Goal: Task Accomplishment & Management: Manage account settings

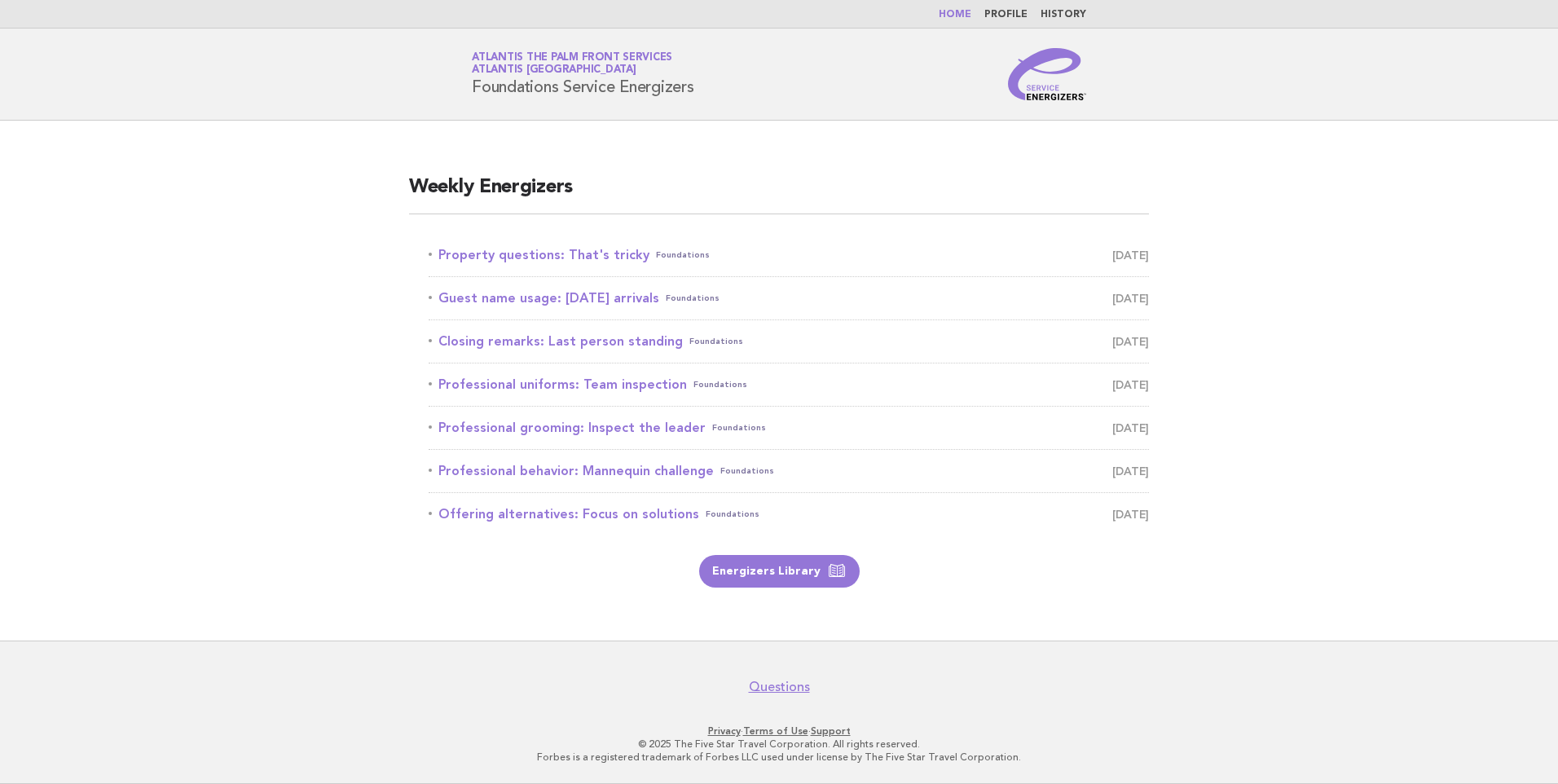
click at [332, 131] on main "Weekly Energizers Property questions: That's tricky Foundations August 31 Guest…" at bounding box center [779, 380] width 1558 height 520
click at [796, 564] on link "Energizers Library" at bounding box center [779, 571] width 161 height 32
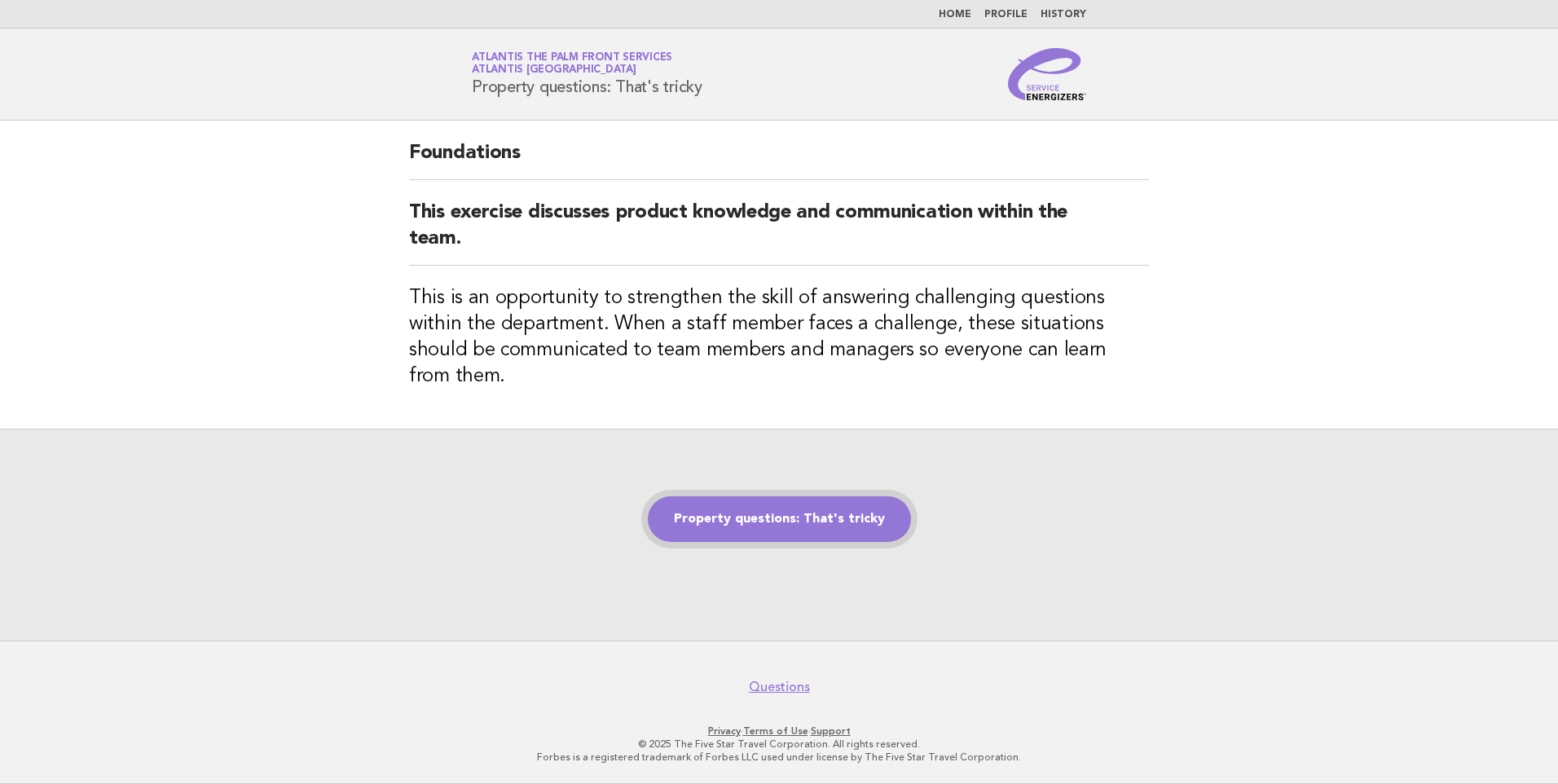
click at [763, 496] on link "Property questions: That's tricky" at bounding box center [779, 519] width 263 height 46
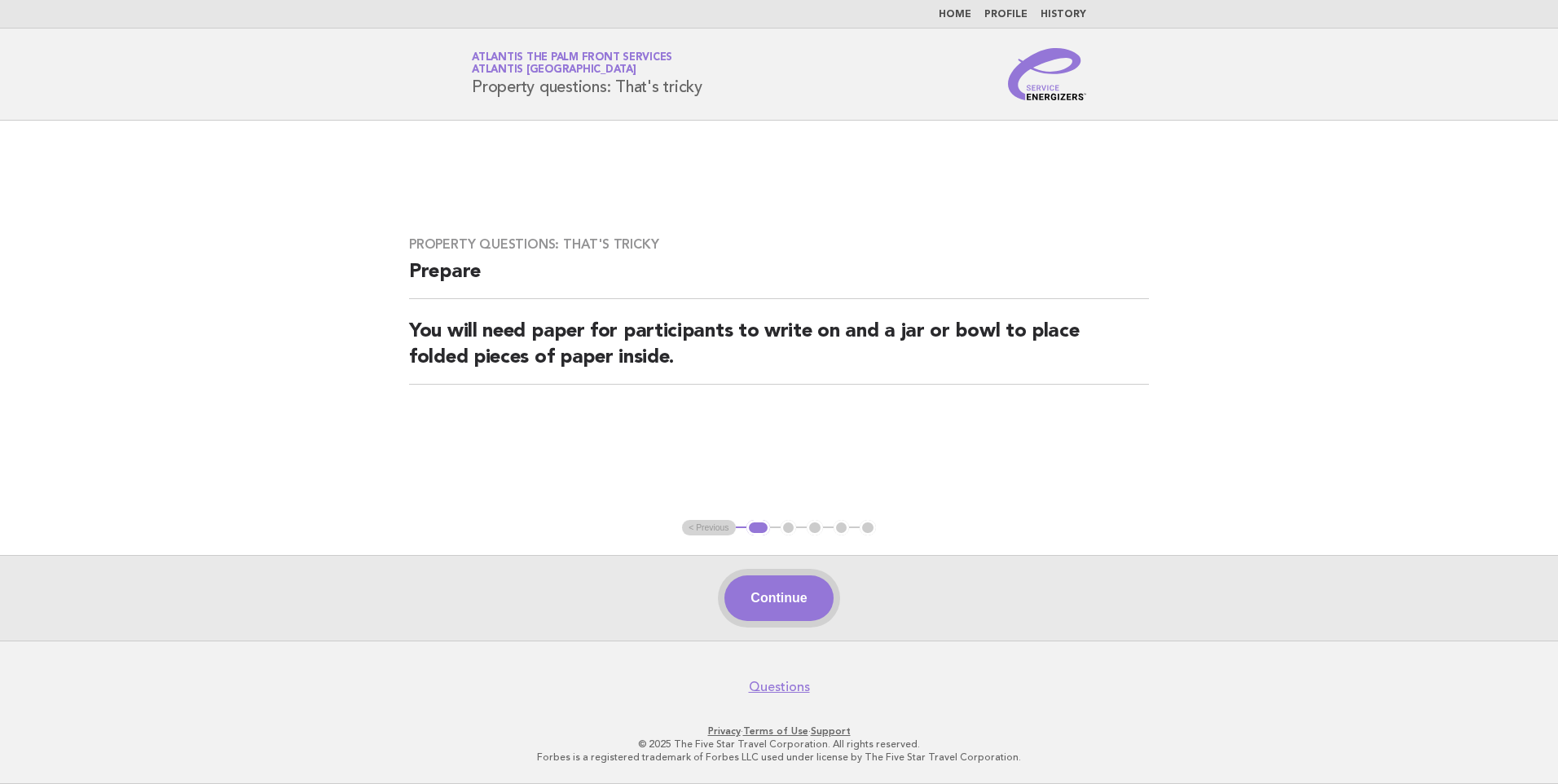
click at [784, 609] on button "Continue" at bounding box center [779, 598] width 109 height 46
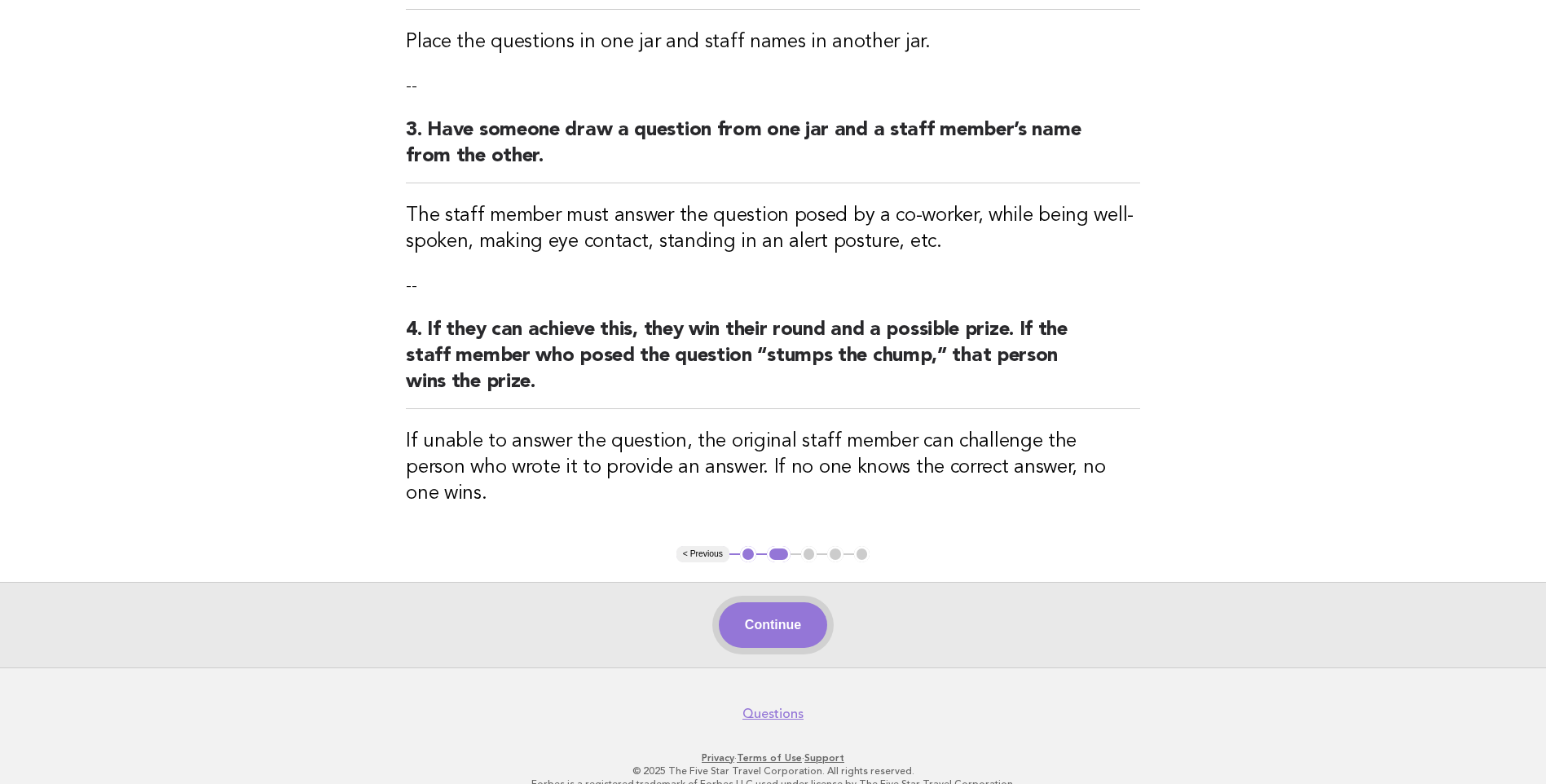
click at [784, 602] on button "Continue" at bounding box center [773, 624] width 109 height 46
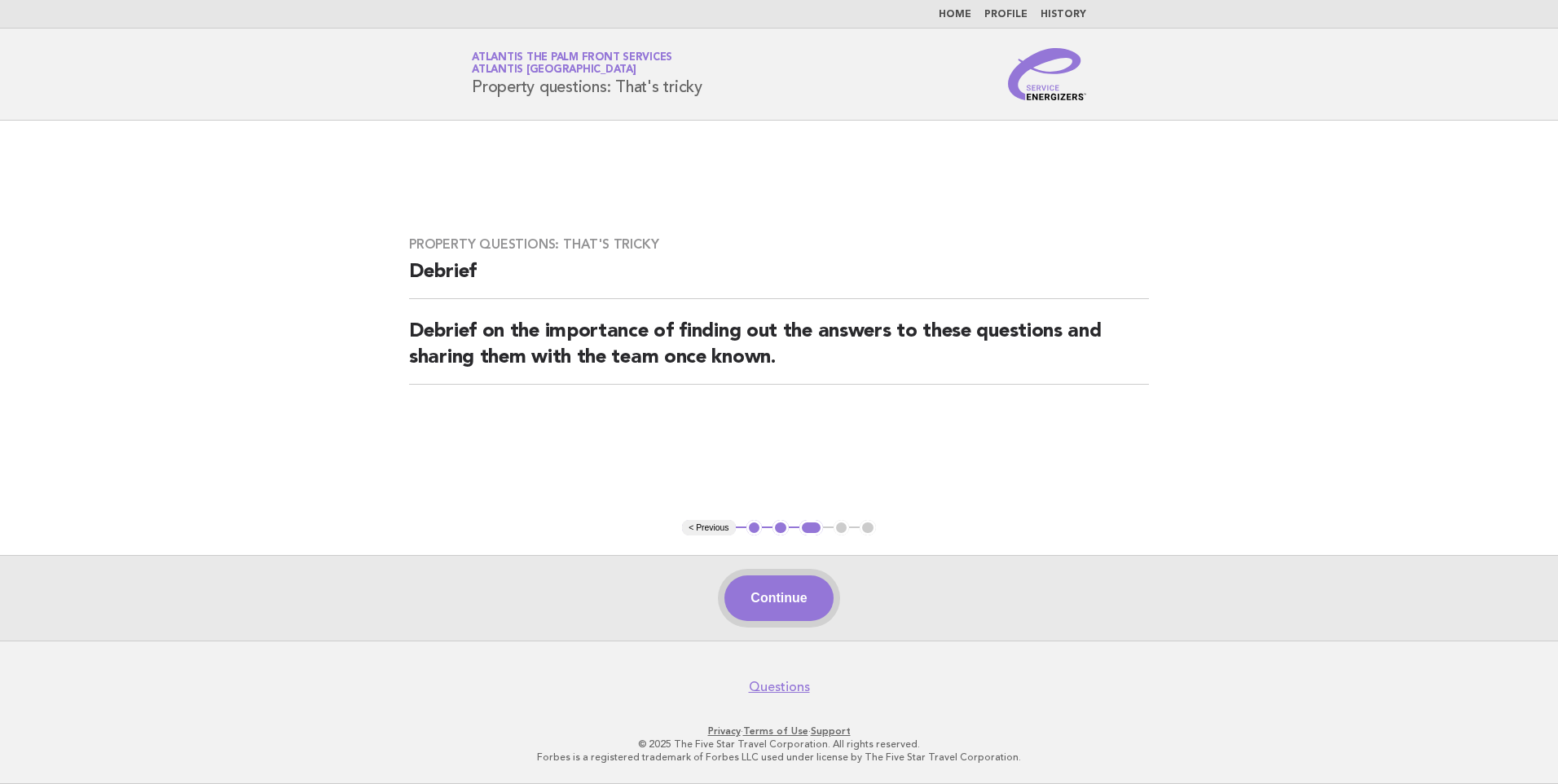
click at [790, 603] on button "Continue" at bounding box center [779, 598] width 109 height 46
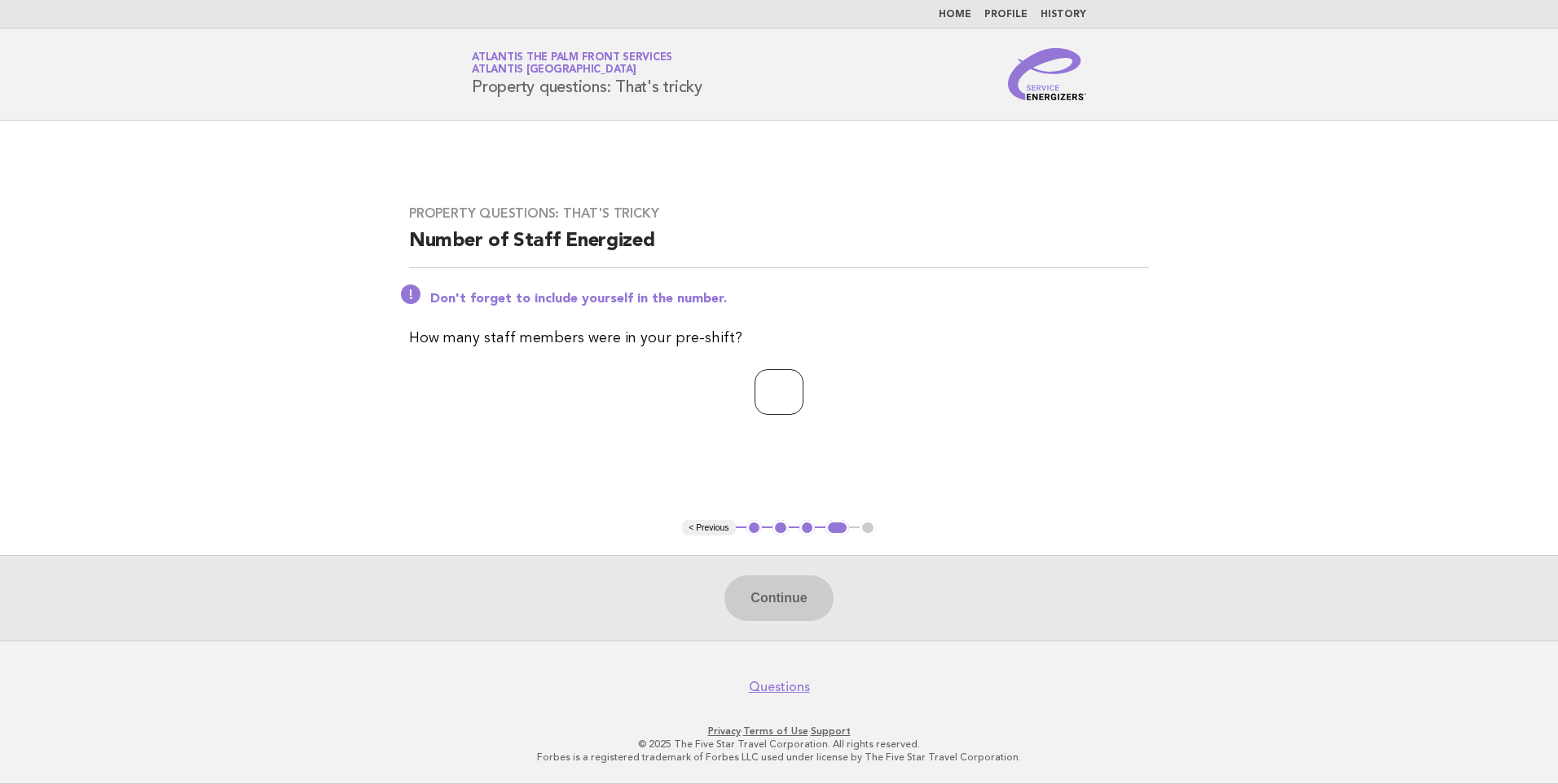
click at [761, 391] on input "number" at bounding box center [779, 392] width 49 height 46
type input "*"
click at [831, 595] on button "Continue" at bounding box center [779, 598] width 109 height 46
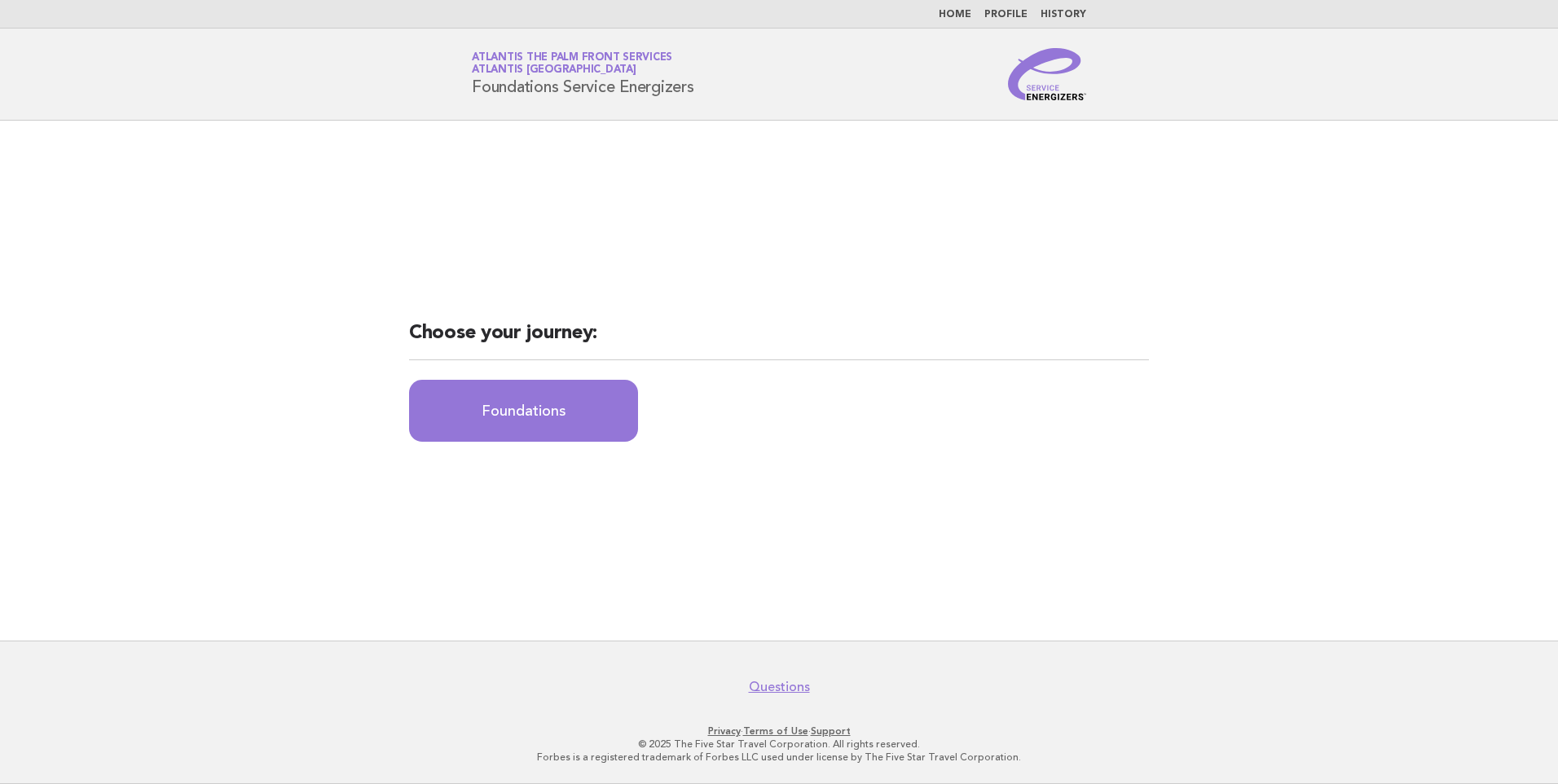
click at [1055, 17] on link "History" at bounding box center [1063, 14] width 46 height 10
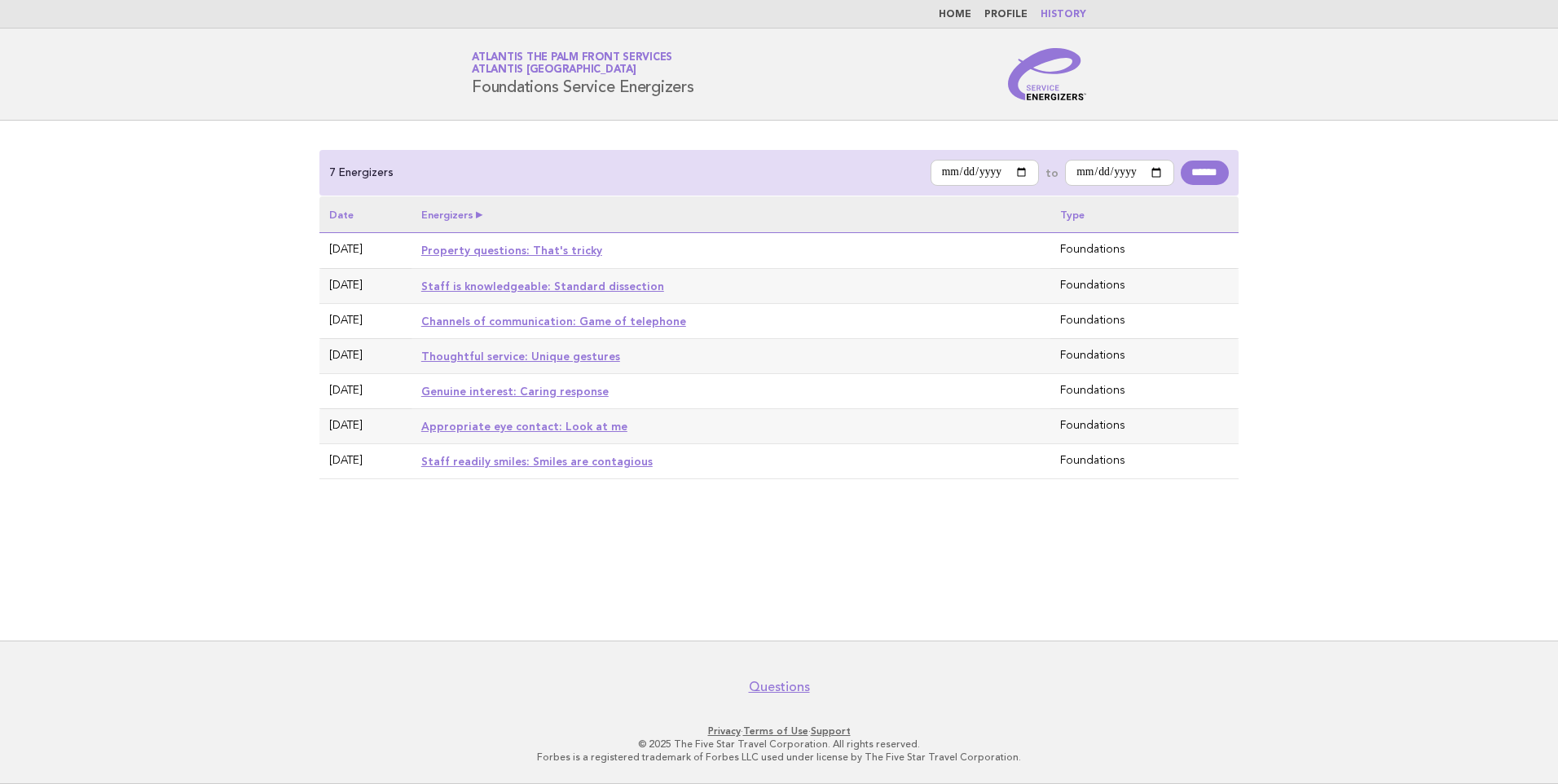
click at [475, 210] on th "Energizers" at bounding box center [731, 215] width 639 height 37
click at [458, 210] on th "Energizers" at bounding box center [731, 215] width 639 height 37
click at [1026, 18] on link "Profile" at bounding box center [1005, 14] width 43 height 10
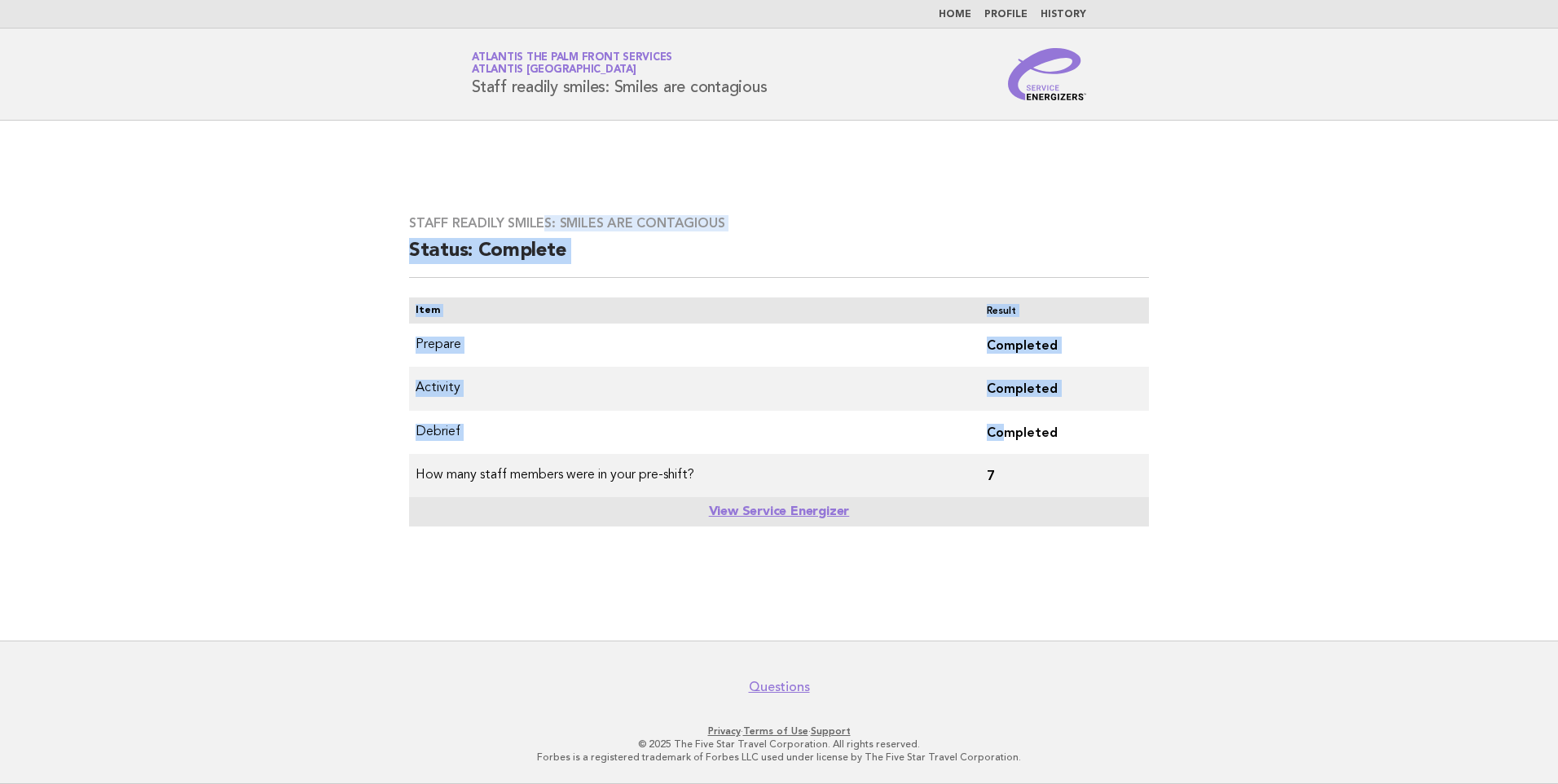
drag, startPoint x: 546, startPoint y: 202, endPoint x: 1013, endPoint y: 419, distance: 515.0
click at [1013, 419] on div "Staff readily smiles: Smiles are contagious Status: Complete Item Result Prepar…" at bounding box center [779, 381] width 779 height 370
drag, startPoint x: 1013, startPoint y: 419, endPoint x: 968, endPoint y: 186, distance: 237.3
click at [968, 186] on main "Staff readily smiles: Smiles are contagious Status: Complete Item Result Prepar…" at bounding box center [779, 380] width 1558 height 520
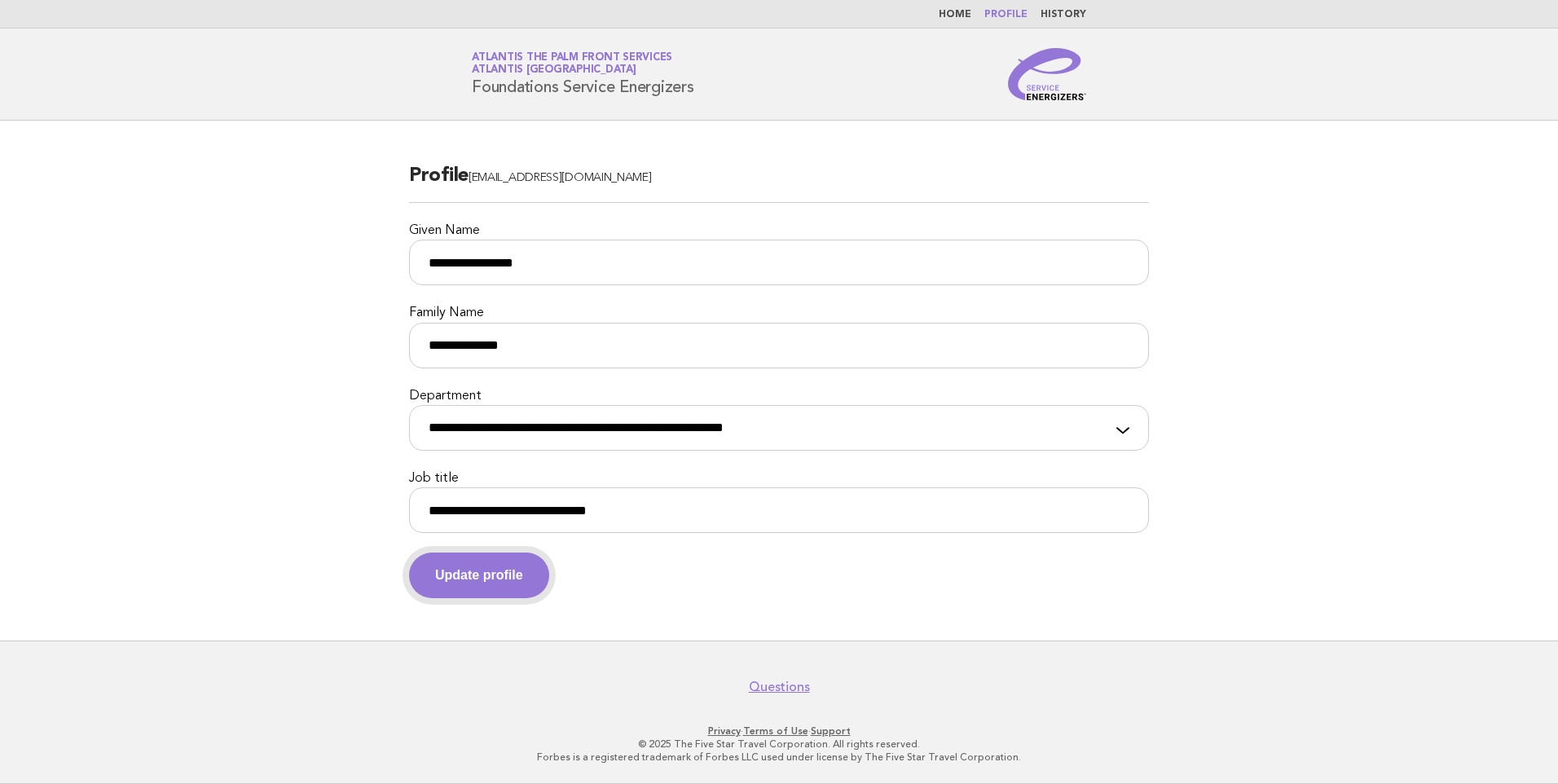
click at [518, 586] on button "Update profile" at bounding box center [479, 575] width 140 height 46
